Goal: Information Seeking & Learning: Learn about a topic

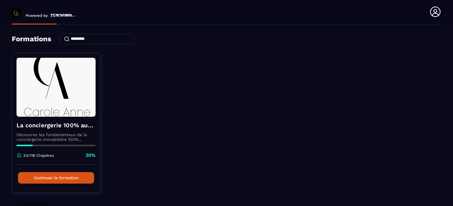
scroll to position [30, 0]
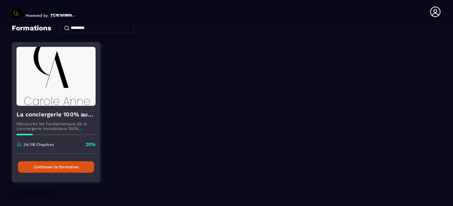
drag, startPoint x: 63, startPoint y: 167, endPoint x: 63, endPoint y: 164, distance: 3.6
click at [63, 167] on button "Continuer la formation" at bounding box center [56, 167] width 76 height 12
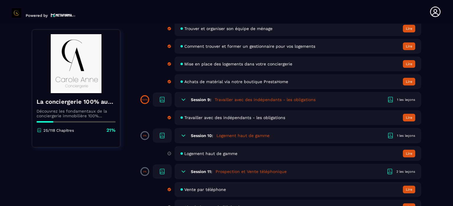
scroll to position [560, 0]
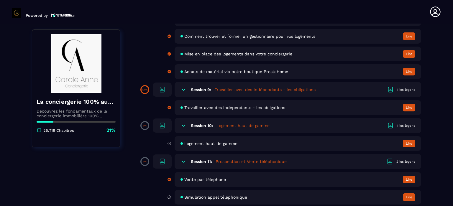
click at [212, 127] on h6 "Session 10:" at bounding box center [202, 125] width 22 height 5
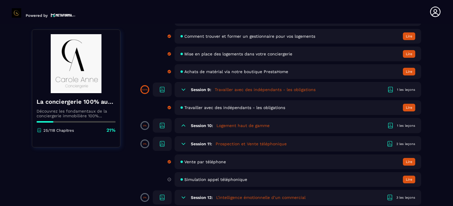
click at [212, 127] on h6 "Session 10:" at bounding box center [202, 125] width 22 height 5
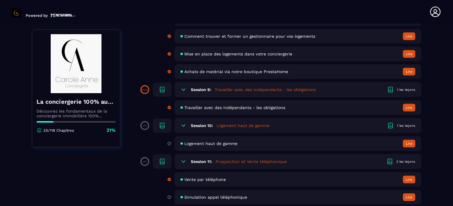
click at [200, 146] on span "Logement haut de gamme" at bounding box center [210, 143] width 53 height 5
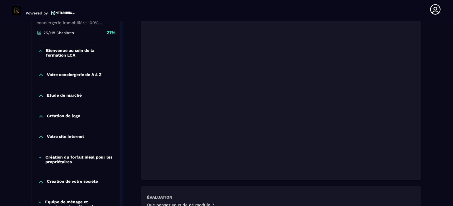
scroll to position [150, 0]
